Goal: Information Seeking & Learning: Learn about a topic

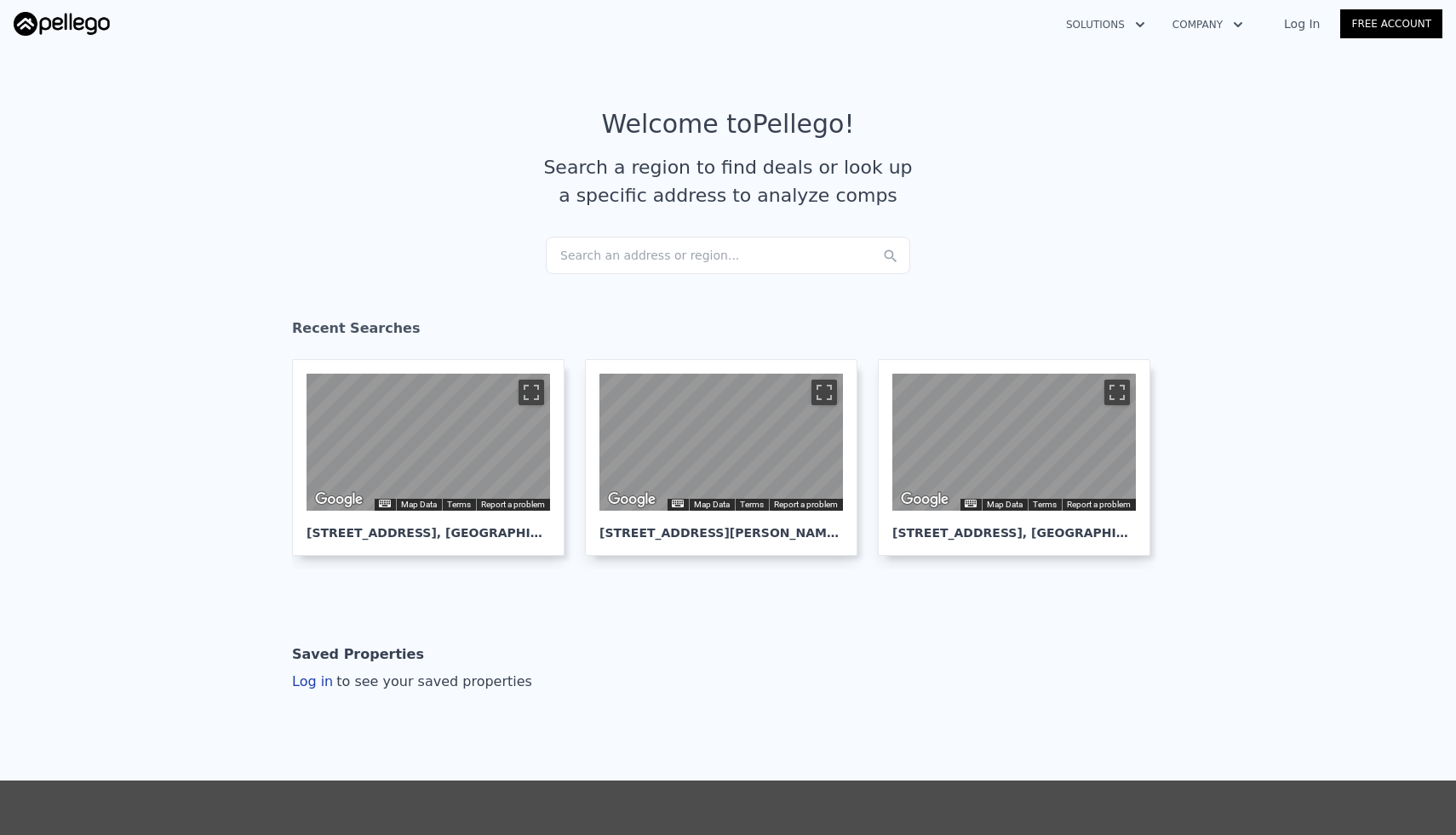
click at [686, 258] on div "Search an address or region..." at bounding box center [727, 255] width 364 height 37
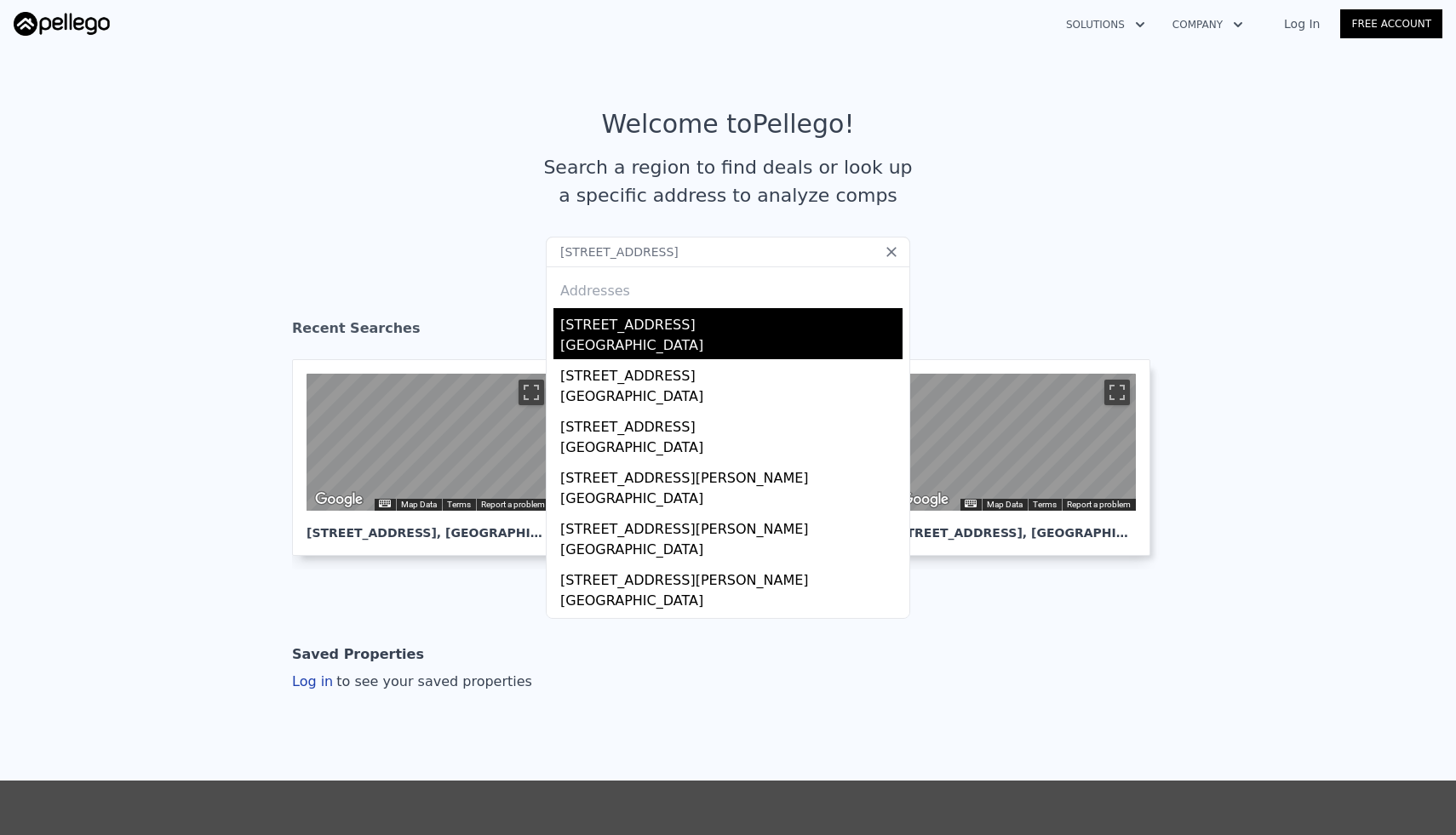
type input "[STREET_ADDRESS]"
click at [649, 324] on div "[STREET_ADDRESS]" at bounding box center [731, 322] width 343 height 27
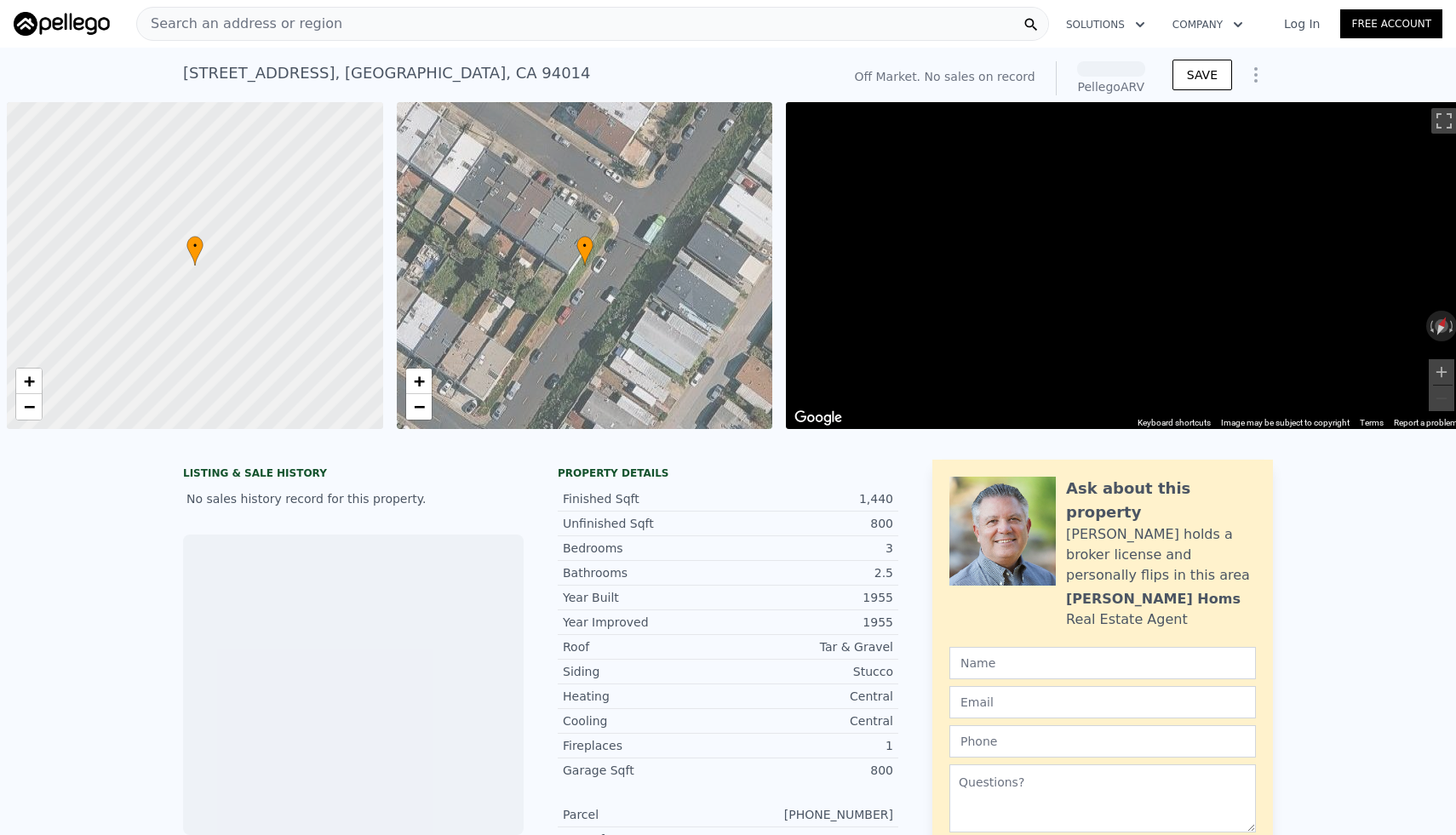
scroll to position [0, 7]
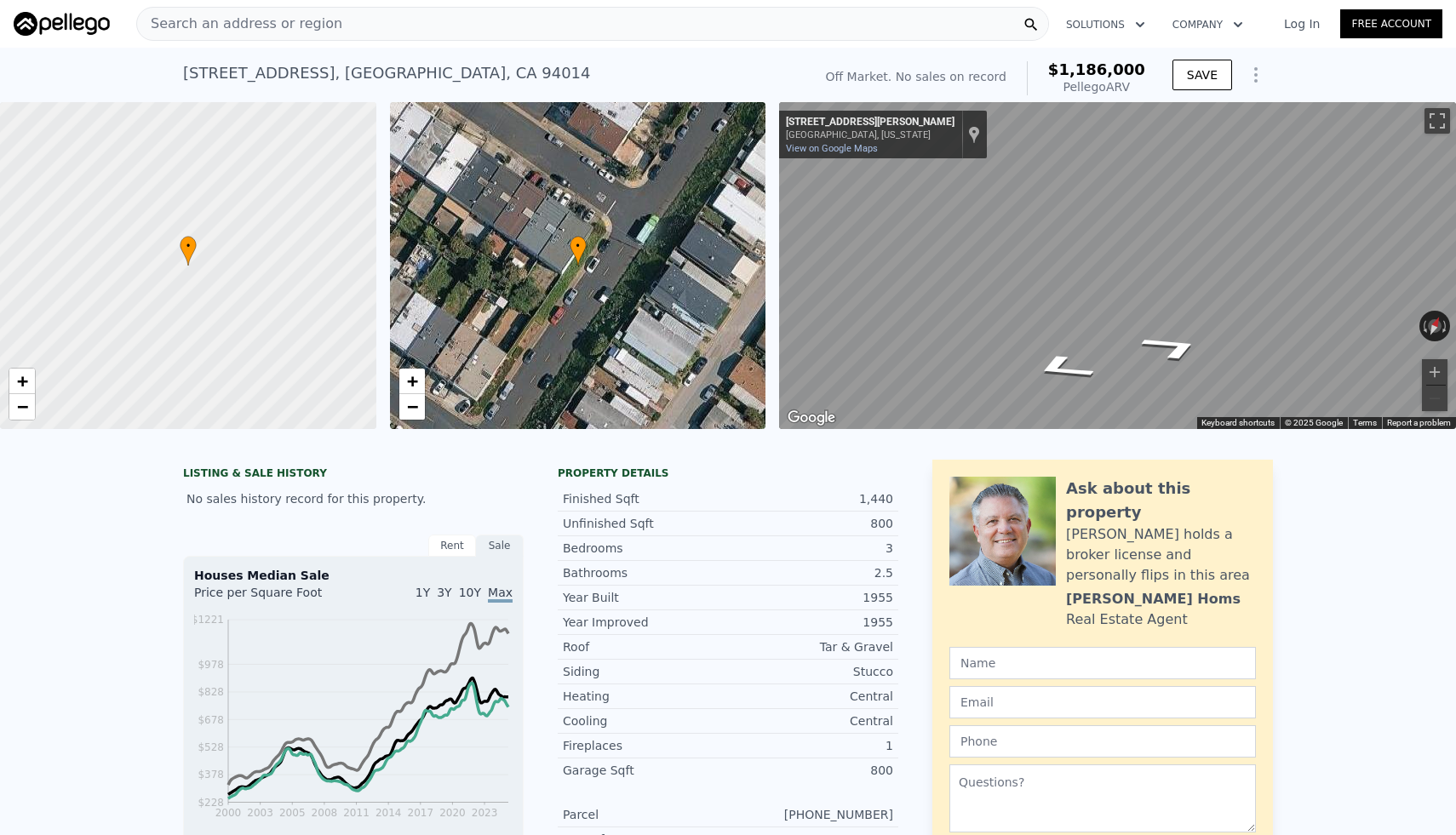
click at [585, 230] on div "• + −" at bounding box center [578, 265] width 377 height 327
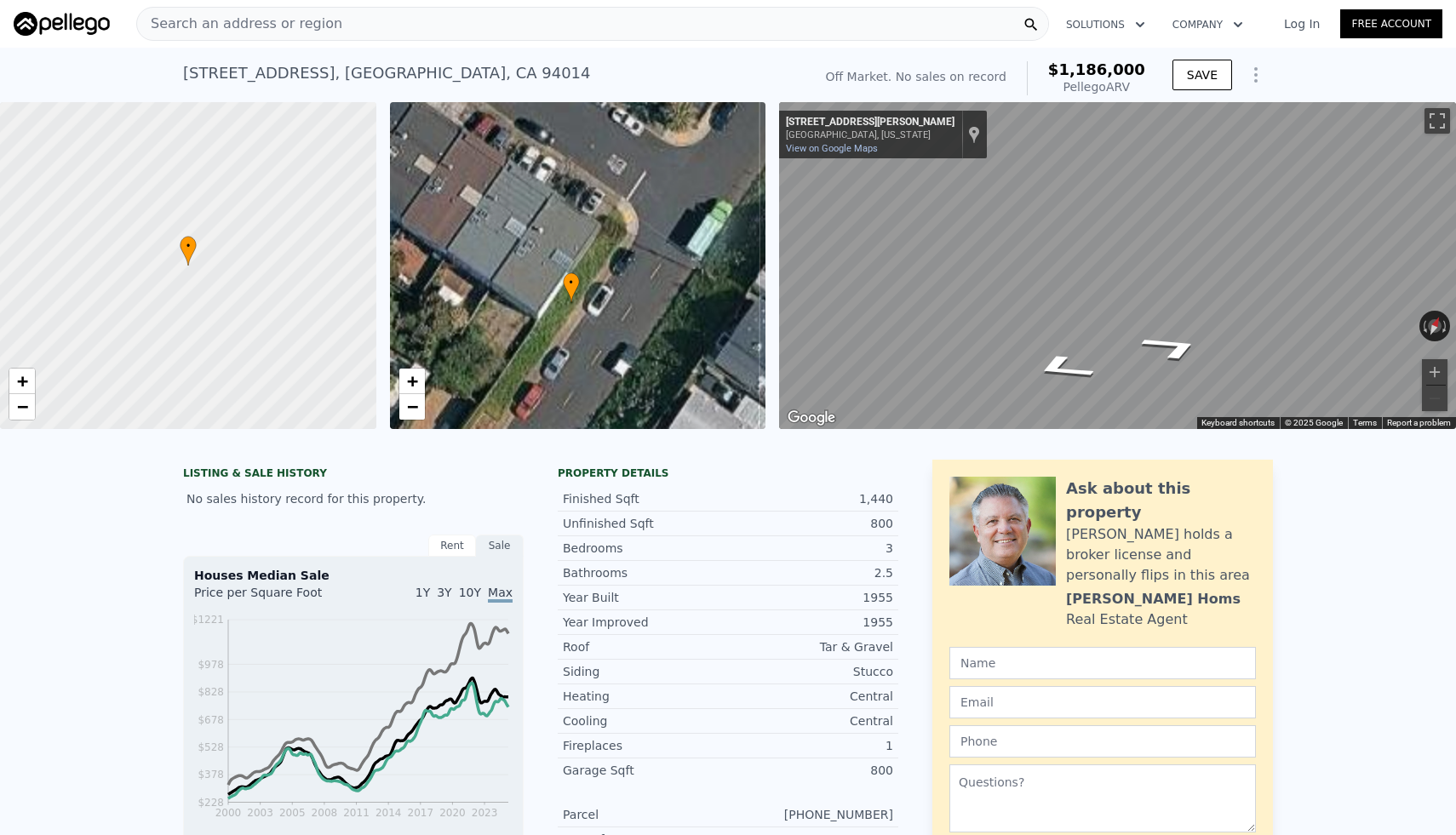
click at [585, 230] on div "• + −" at bounding box center [578, 265] width 377 height 327
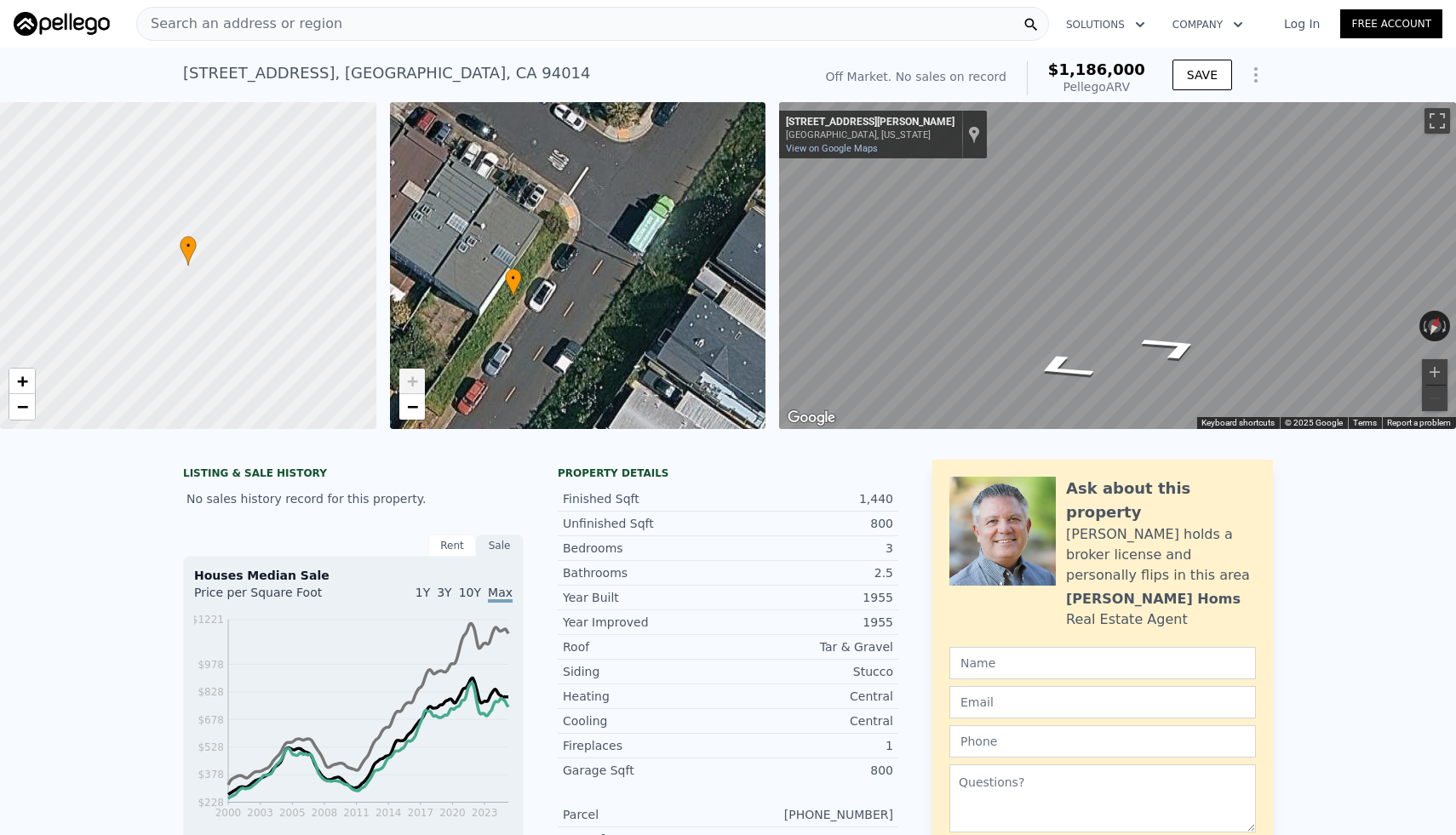
drag, startPoint x: 705, startPoint y: 236, endPoint x: 672, endPoint y: 251, distance: 36.2
click at [672, 251] on div "• + −" at bounding box center [578, 265] width 377 height 327
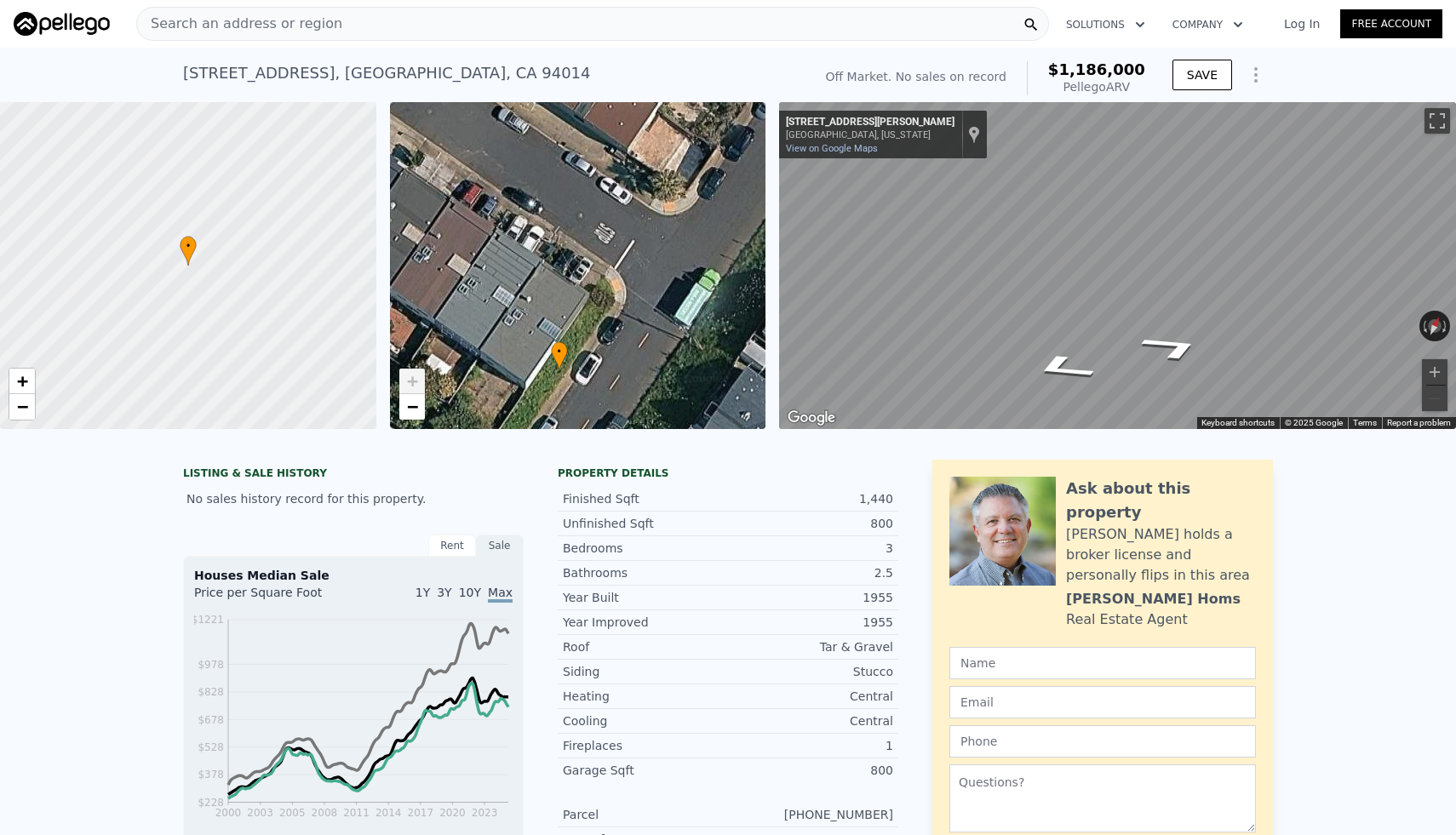
drag, startPoint x: 559, startPoint y: 222, endPoint x: 580, endPoint y: 276, distance: 57.9
click at [580, 276] on div "• + −" at bounding box center [578, 265] width 377 height 327
click at [411, 411] on span "−" at bounding box center [411, 407] width 11 height 21
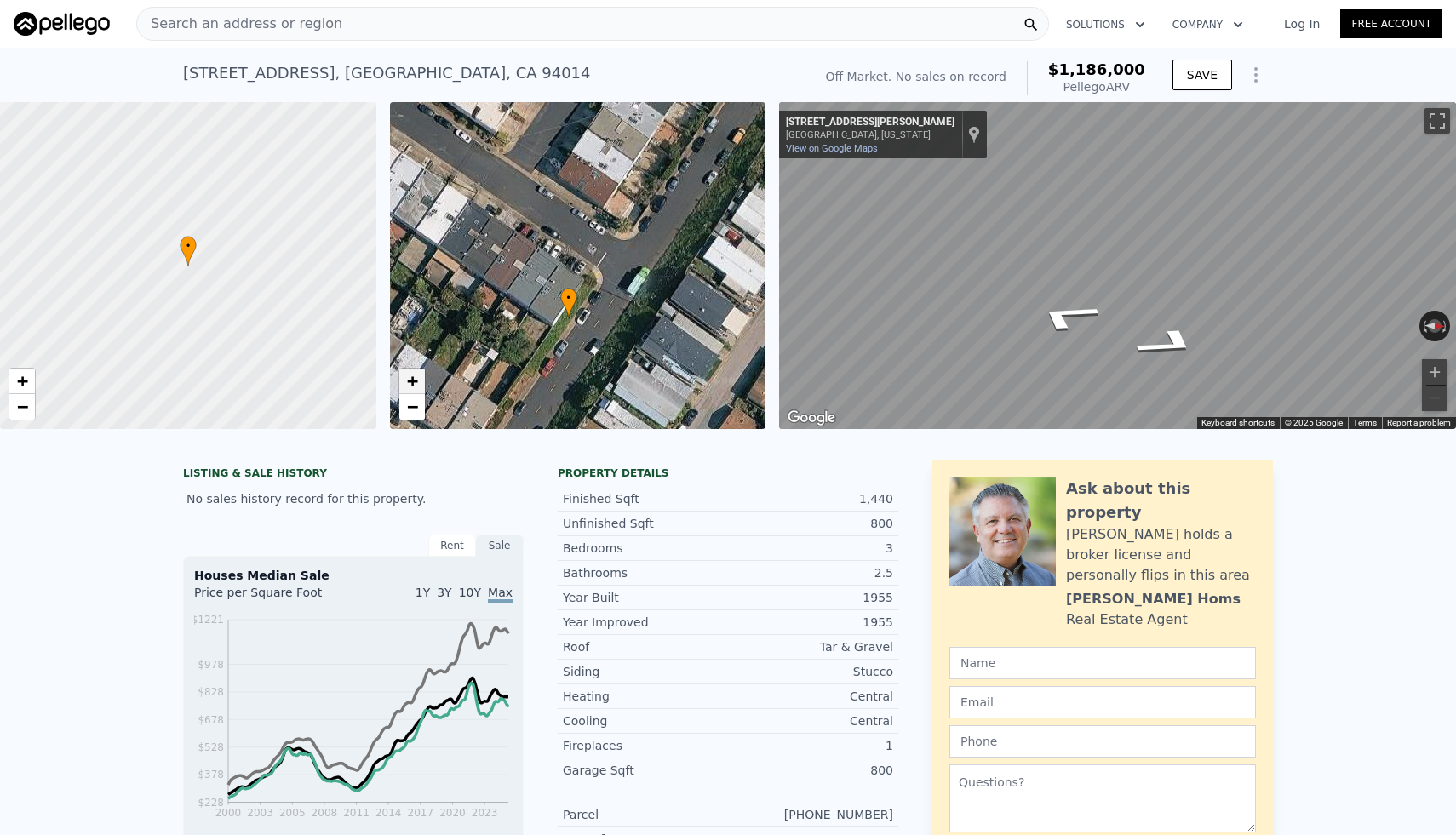
click at [417, 378] on span "+" at bounding box center [411, 380] width 11 height 21
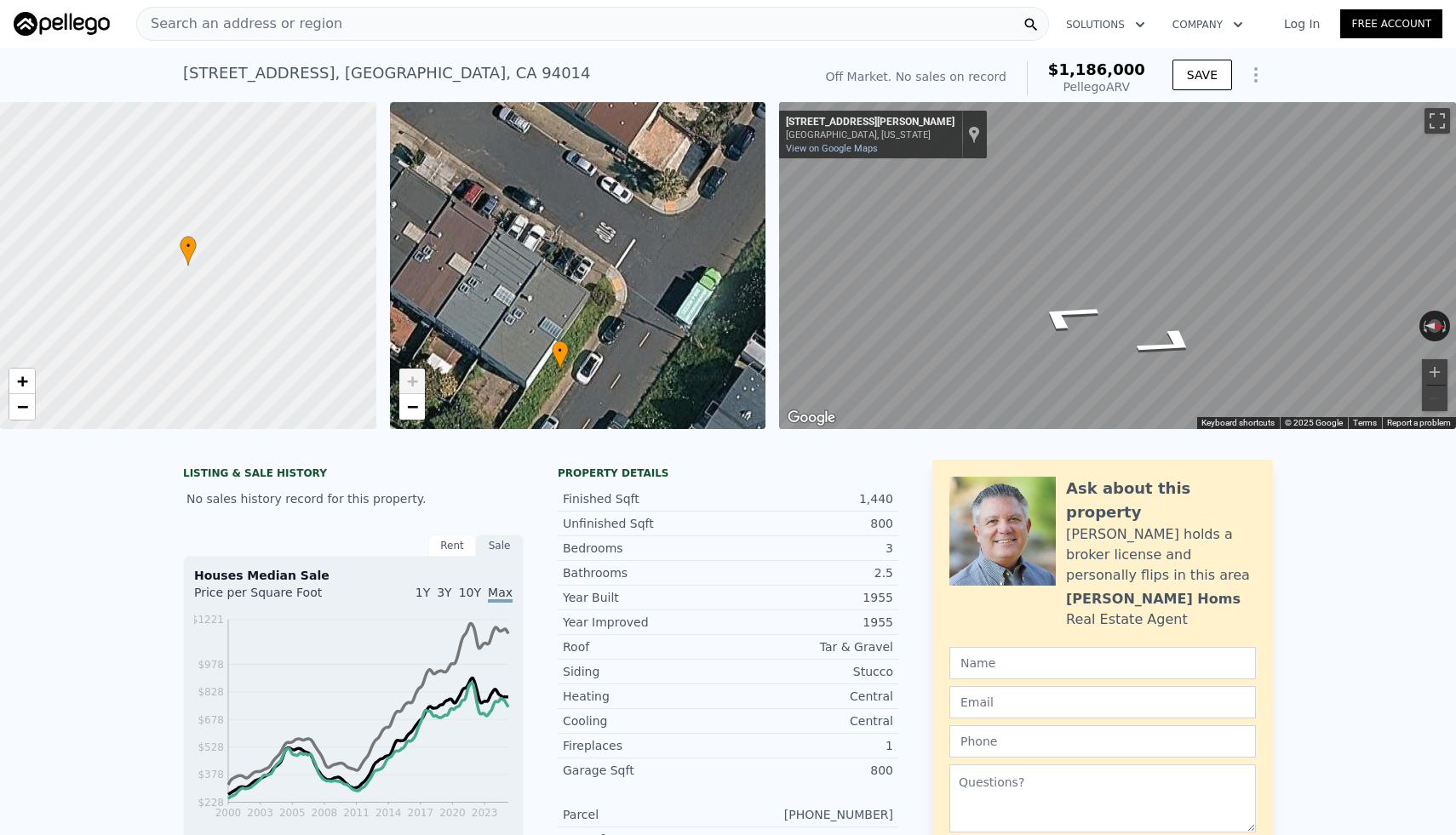
click at [417, 378] on span "+" at bounding box center [411, 380] width 11 height 21
click at [77, 676] on div "LISTING & SALE HISTORY No sales history record for this property. Rent Sale Ren…" at bounding box center [728, 830] width 1456 height 769
